Goal: Task Accomplishment & Management: Use online tool/utility

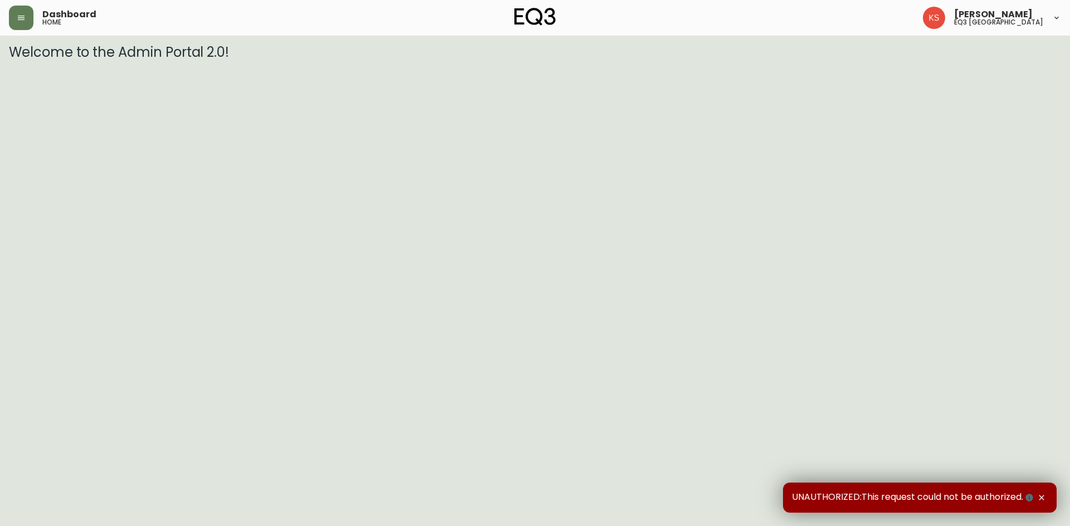
click at [37, 14] on div "Dashboard home" at bounding box center [184, 18] width 350 height 25
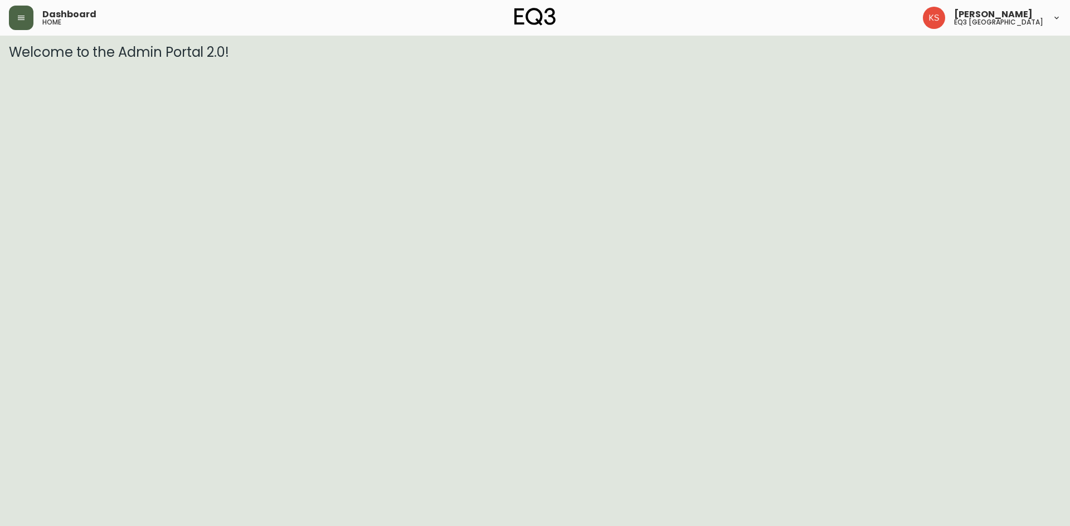
click at [23, 17] on icon "button" at bounding box center [21, 17] width 9 height 9
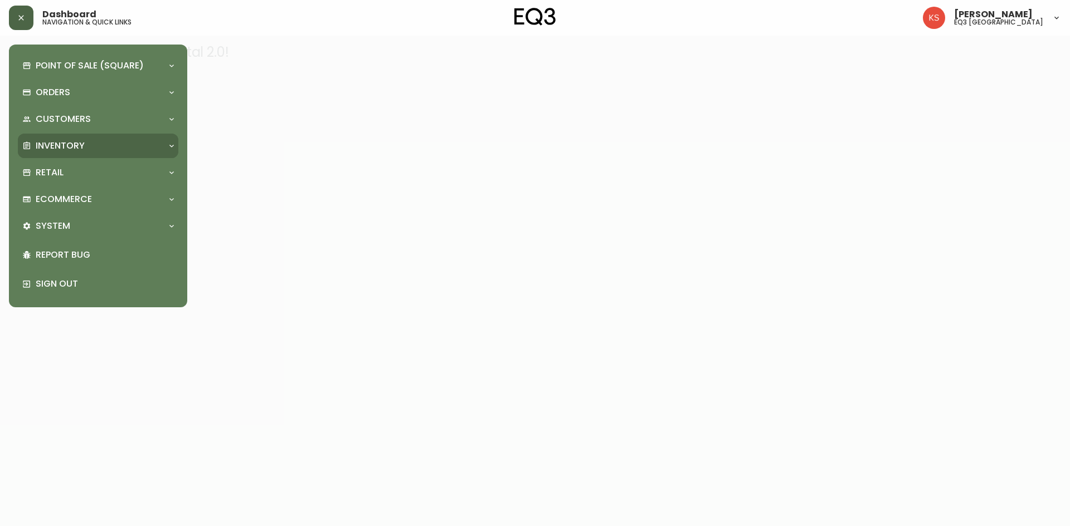
click at [139, 144] on div "Inventory" at bounding box center [92, 146] width 140 height 12
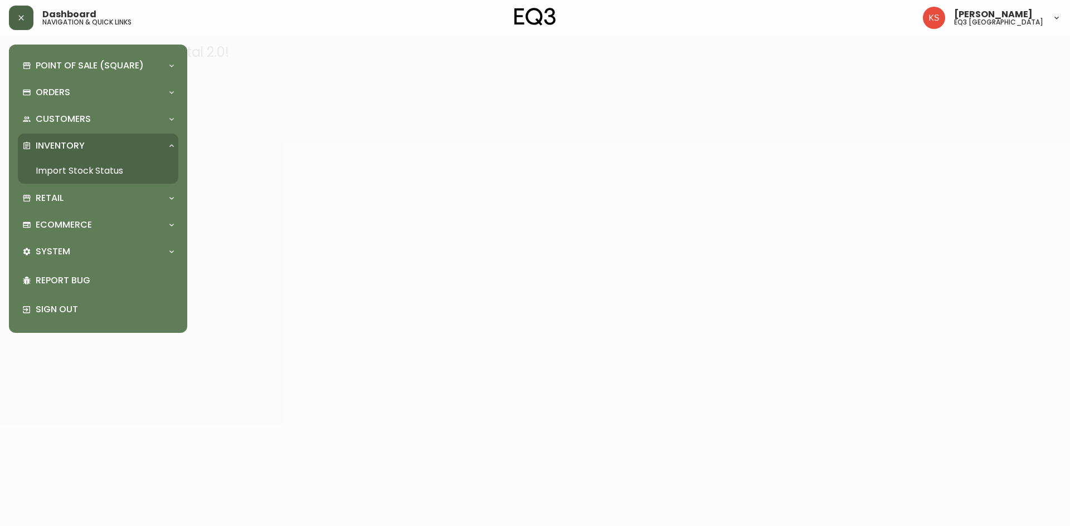
click at [102, 172] on link "Import Stock Status" at bounding box center [98, 171] width 160 height 26
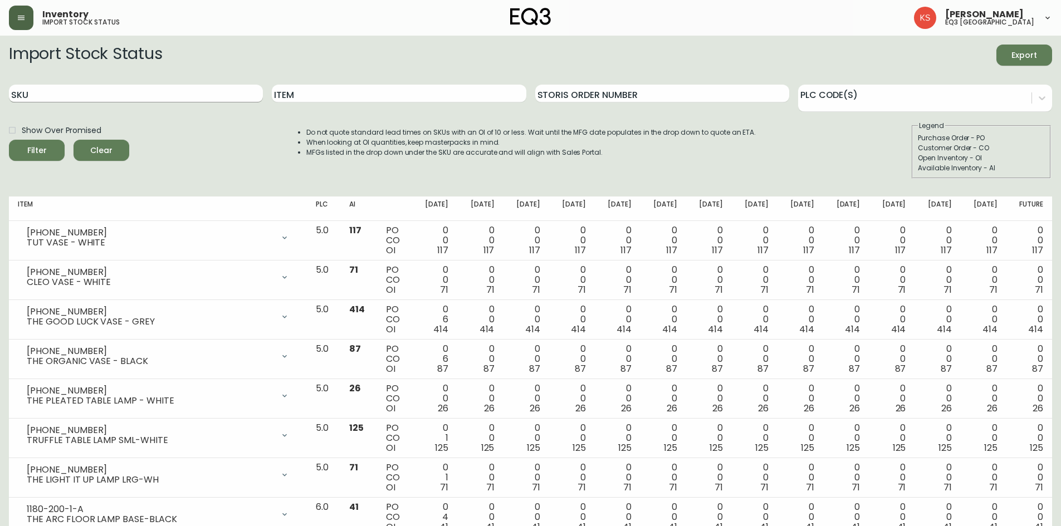
click at [128, 91] on input "SKU" at bounding box center [136, 94] width 254 height 18
paste input "7050-347-13-A"
type input "7050-347-13-A"
click at [9, 140] on button "Filter" at bounding box center [37, 150] width 56 height 21
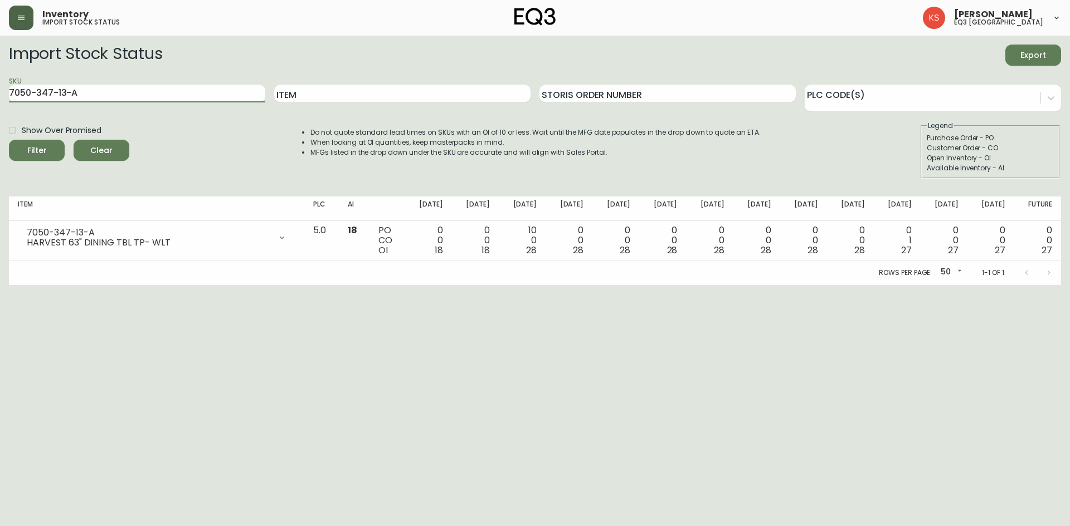
click at [25, 22] on button "button" at bounding box center [21, 18] width 25 height 25
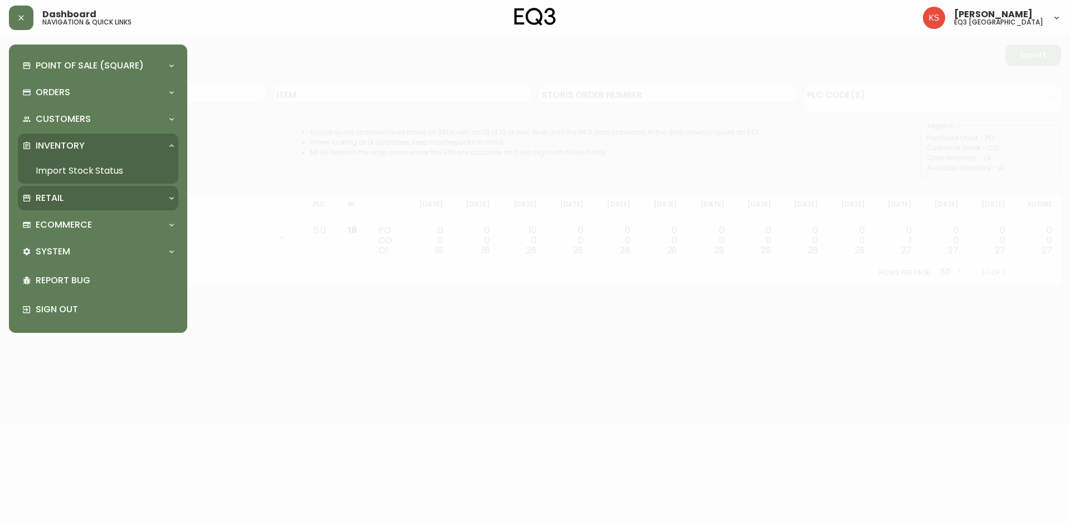
click at [141, 193] on div "Retail" at bounding box center [92, 198] width 140 height 12
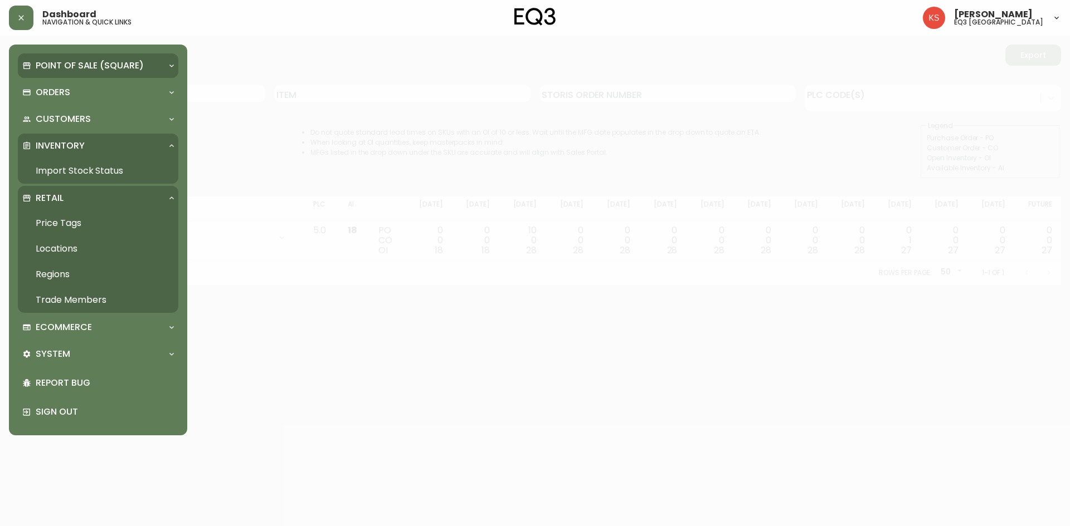
click at [115, 55] on div "Point of Sale (Square)" at bounding box center [98, 65] width 160 height 25
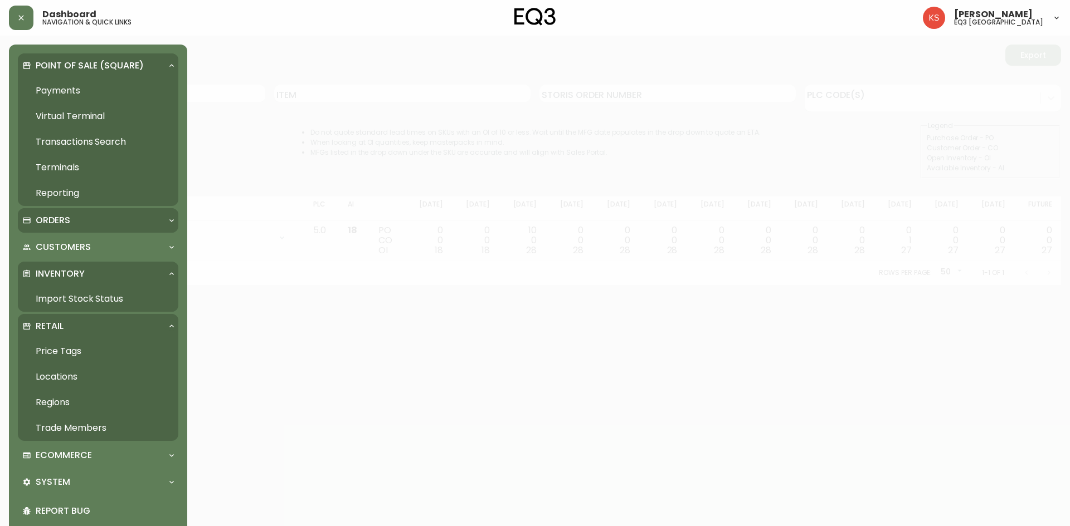
click at [95, 228] on div "Orders" at bounding box center [98, 220] width 160 height 25
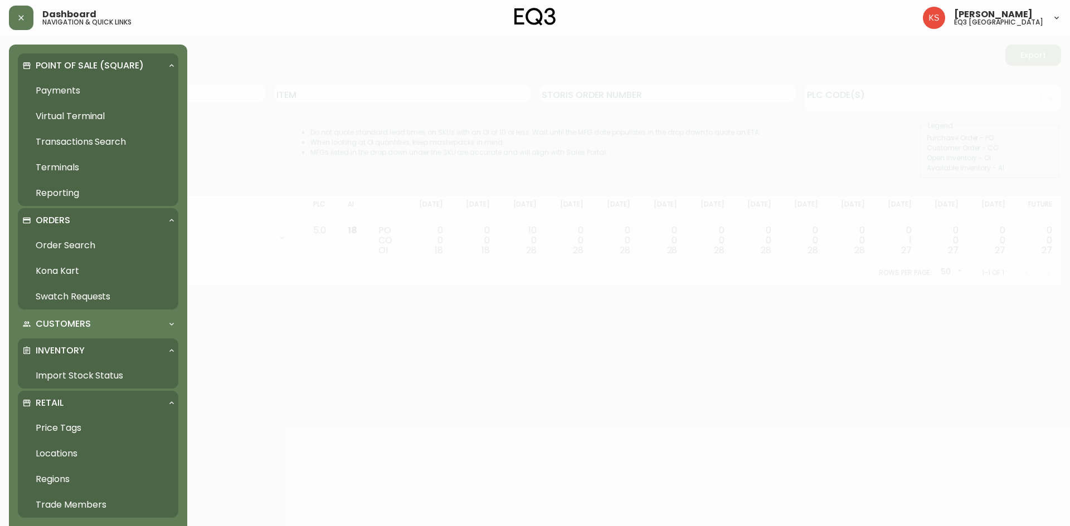
scroll to position [56, 0]
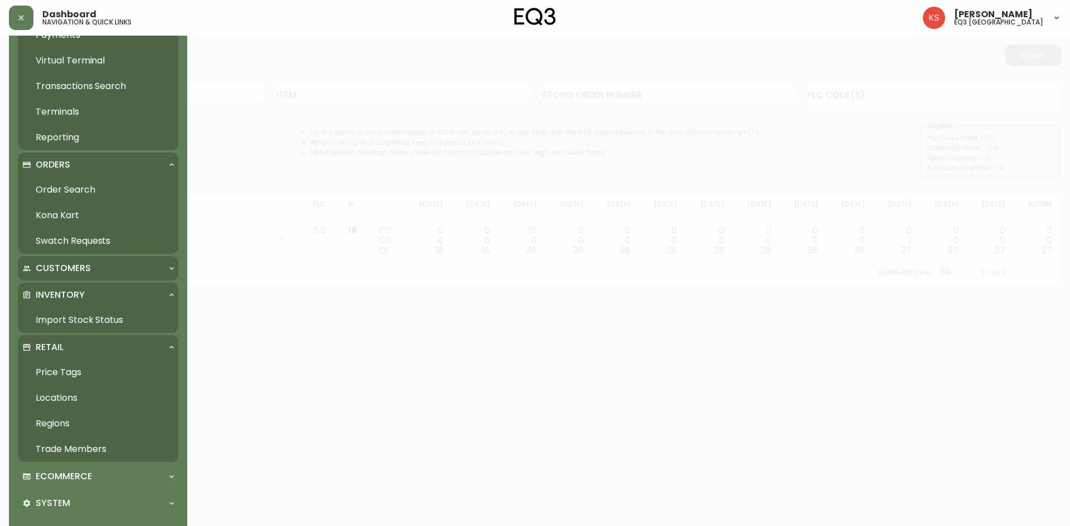
click at [82, 269] on p "Customers" at bounding box center [63, 268] width 55 height 12
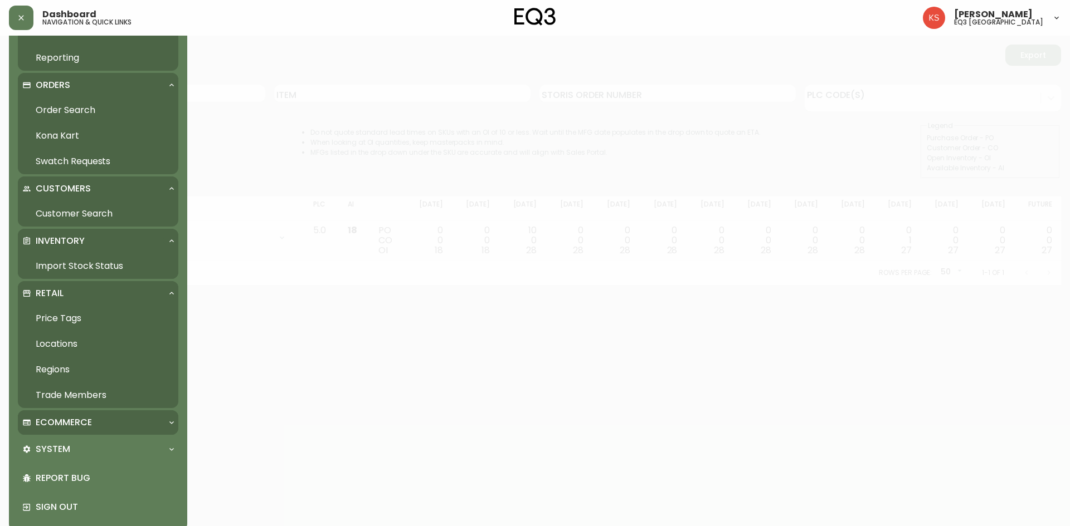
scroll to position [149, 0]
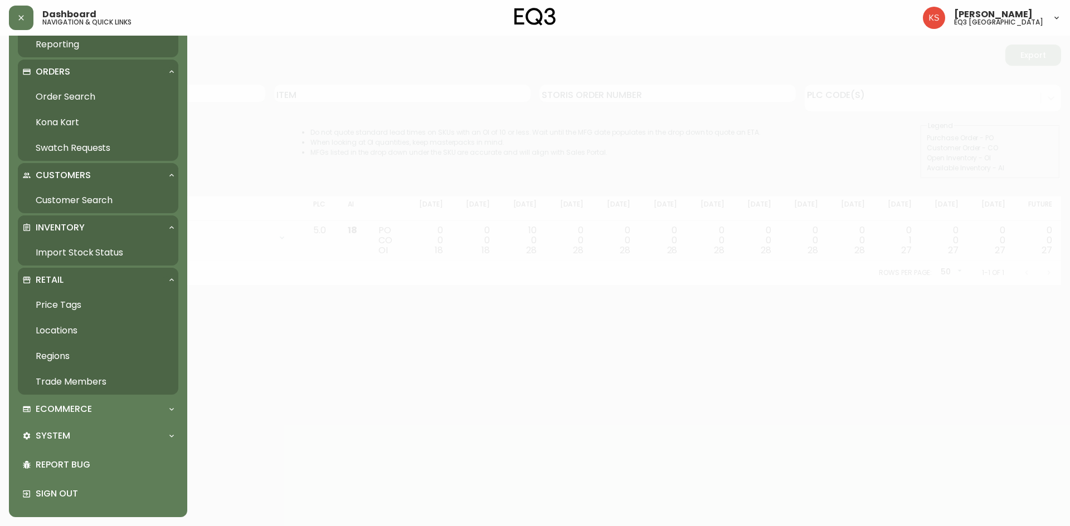
click at [392, 270] on div at bounding box center [535, 263] width 1070 height 526
